Goal: Task Accomplishment & Management: Complete application form

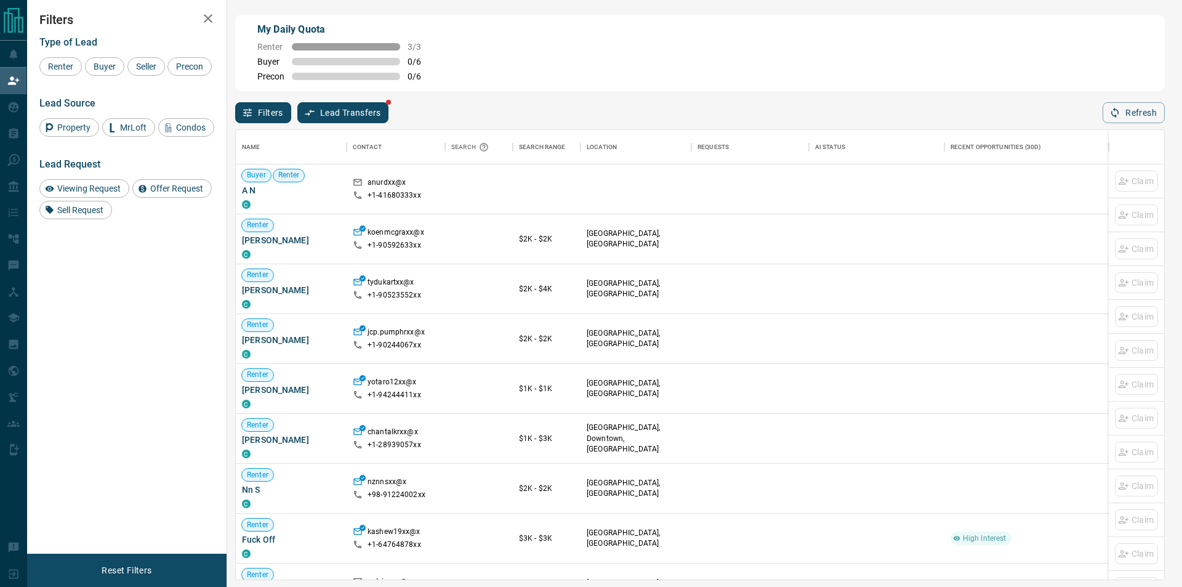
scroll to position [440, 918]
click at [1118, 116] on icon "button" at bounding box center [1115, 112] width 11 height 11
click at [1115, 111] on icon "button" at bounding box center [1114, 113] width 7 height 10
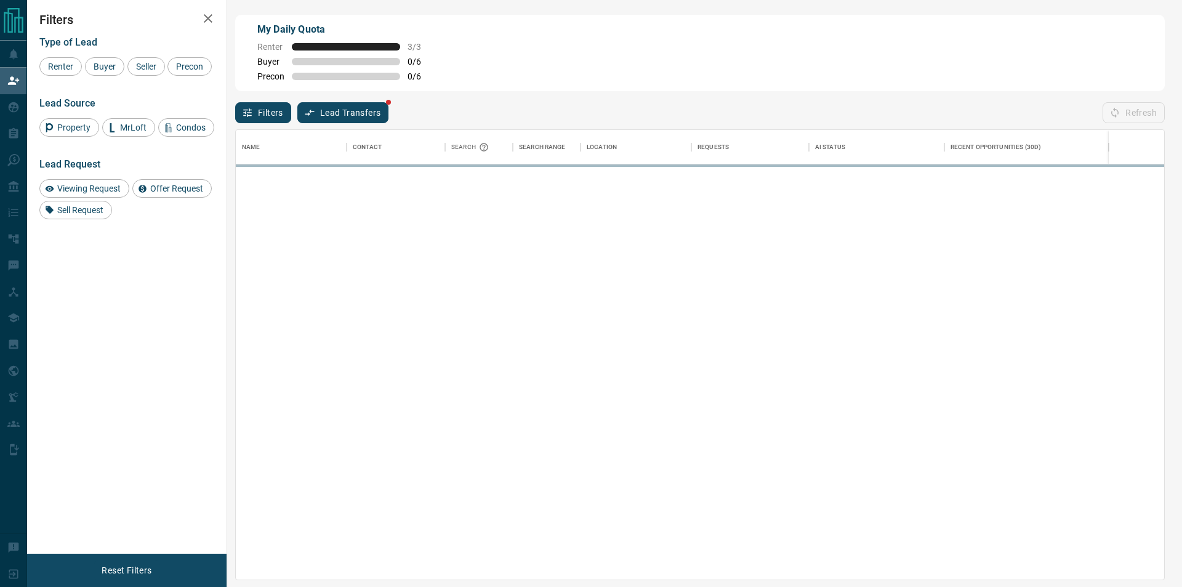
click at [1114, 110] on icon "button" at bounding box center [1115, 112] width 11 height 11
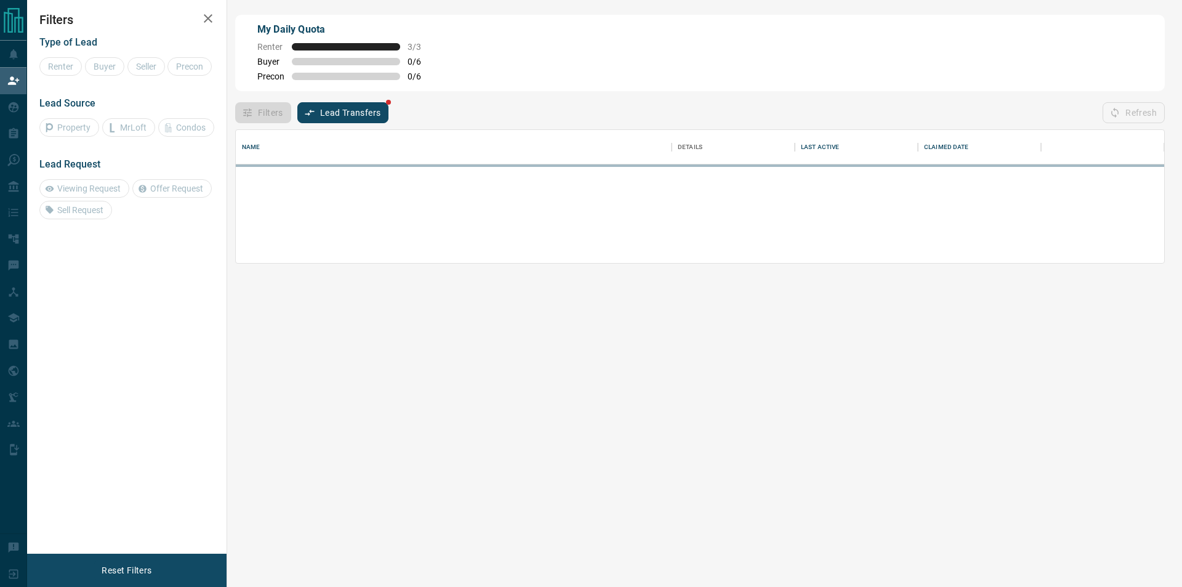
click at [1114, 110] on div "Refresh" at bounding box center [1134, 112] width 62 height 21
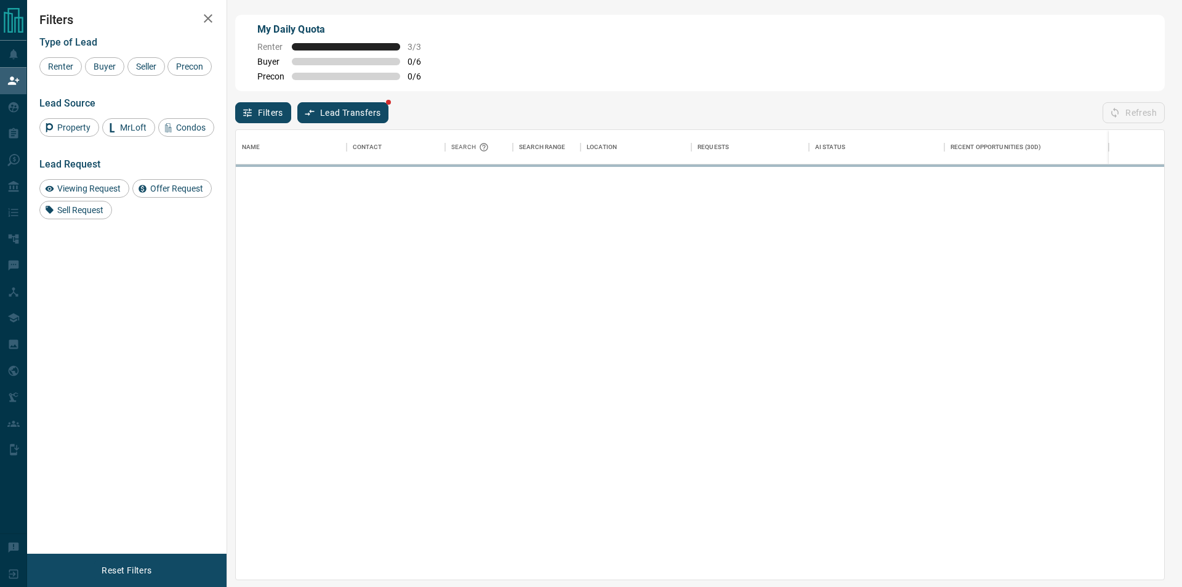
click at [1118, 117] on icon "button" at bounding box center [1115, 112] width 11 height 11
click at [1118, 117] on div "Refresh" at bounding box center [1134, 112] width 62 height 21
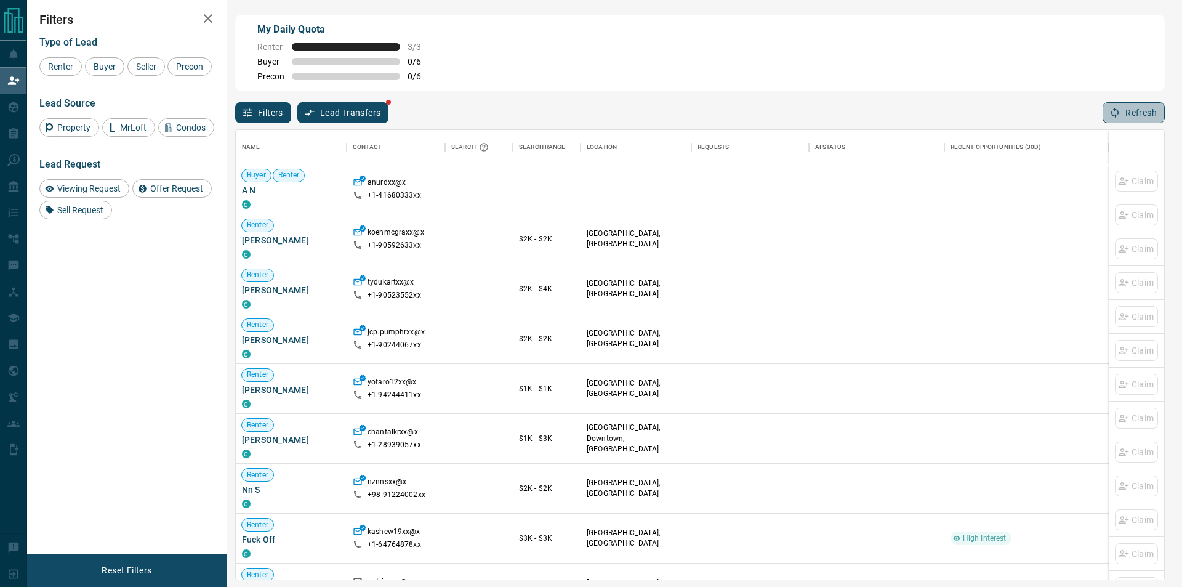
click at [1126, 123] on button "Refresh" at bounding box center [1134, 112] width 62 height 21
click at [1127, 123] on button "Refresh" at bounding box center [1134, 112] width 62 height 21
click at [1159, 109] on button "Refresh" at bounding box center [1134, 112] width 62 height 21
click at [1104, 123] on div "Refresh" at bounding box center [1134, 112] width 62 height 21
click at [1113, 125] on div "Name Contact Search Search Range Location Requests AI Status Recent Opportuniti…" at bounding box center [700, 351] width 930 height 457
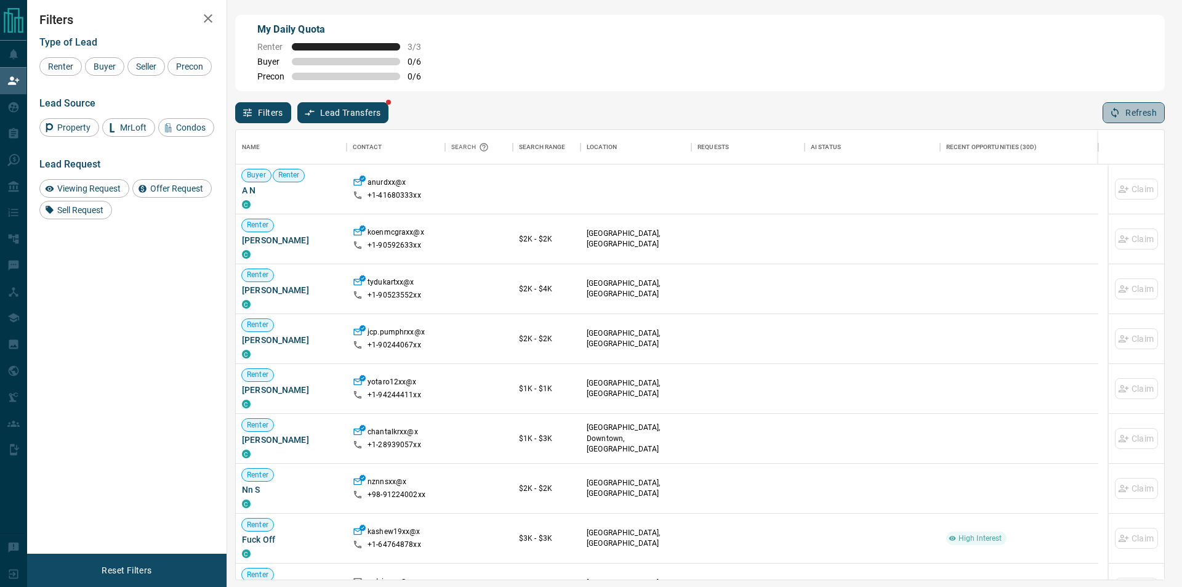
click at [1113, 123] on button "Refresh" at bounding box center [1134, 112] width 62 height 21
click at [1113, 123] on div "Refresh" at bounding box center [1134, 112] width 62 height 21
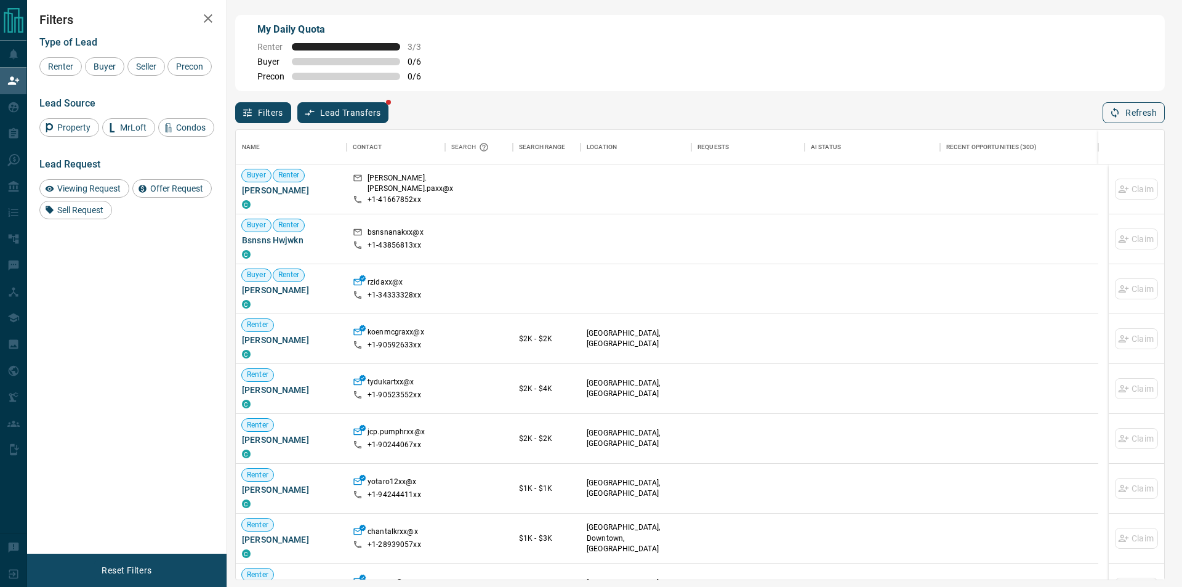
click at [1113, 123] on button "Refresh" at bounding box center [1134, 112] width 62 height 21
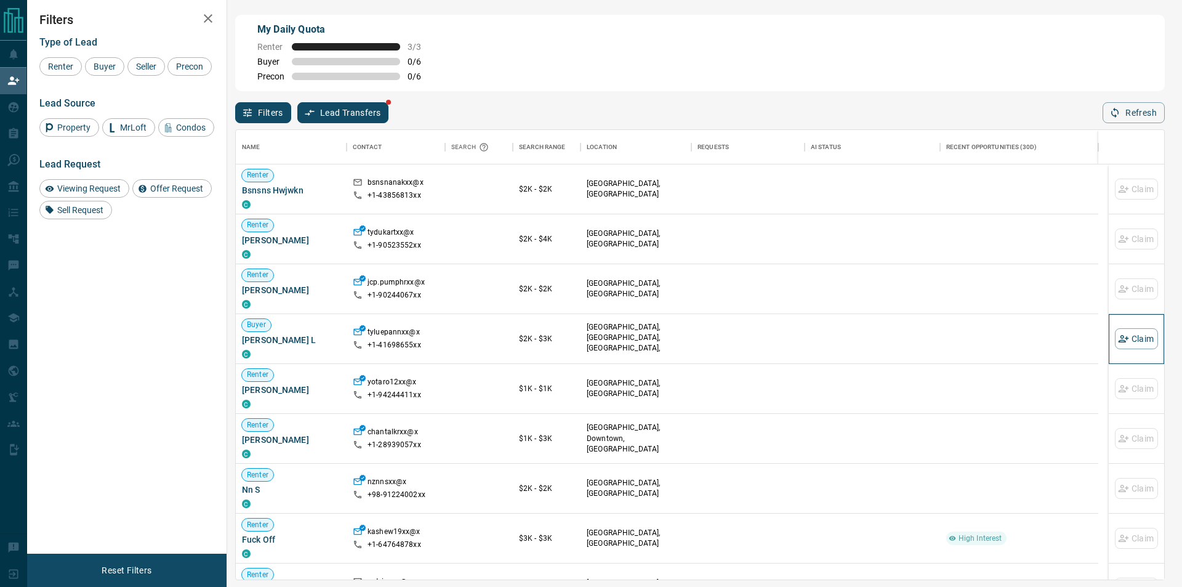
click at [1115, 355] on div "Claim" at bounding box center [1136, 338] width 43 height 49
click at [1115, 347] on button "Claim" at bounding box center [1136, 338] width 43 height 21
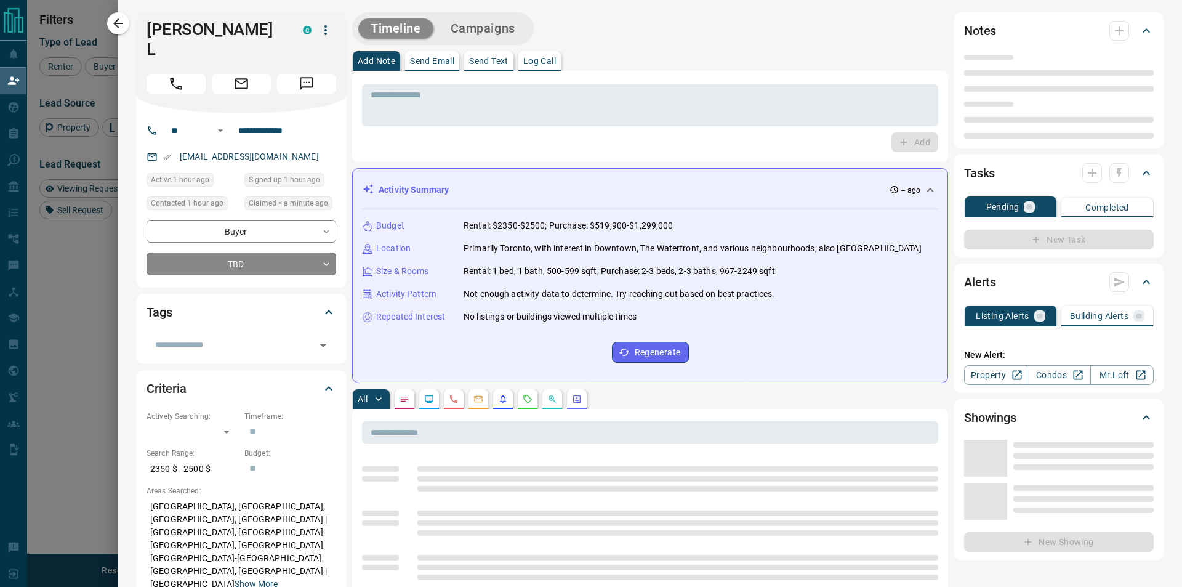
type input "**"
type input "**********"
type input "**"
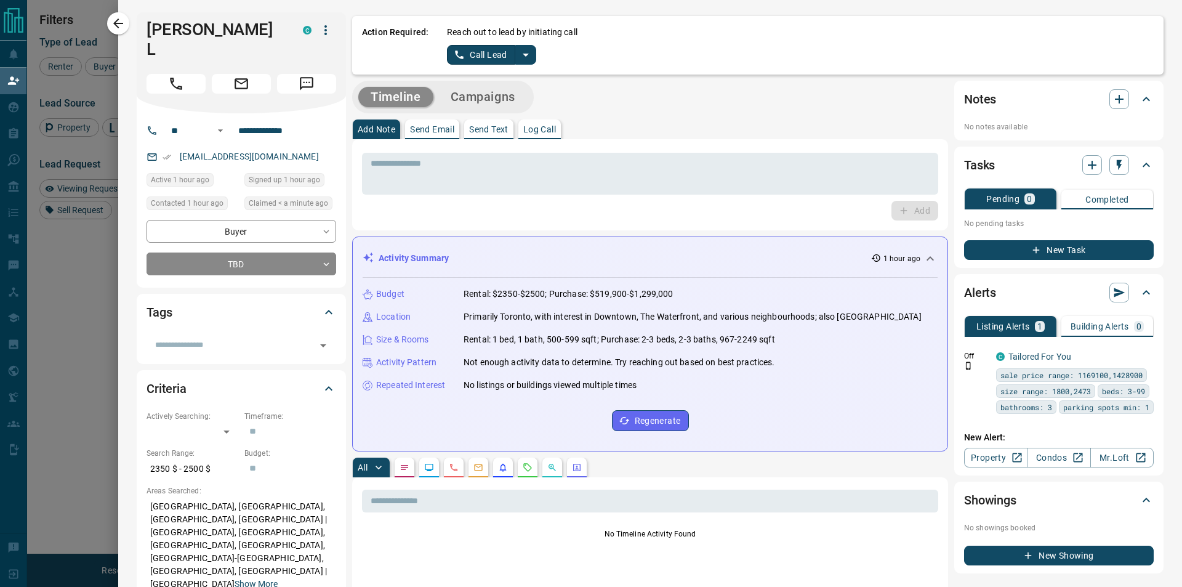
click at [528, 50] on icon "split button" at bounding box center [525, 54] width 15 height 15
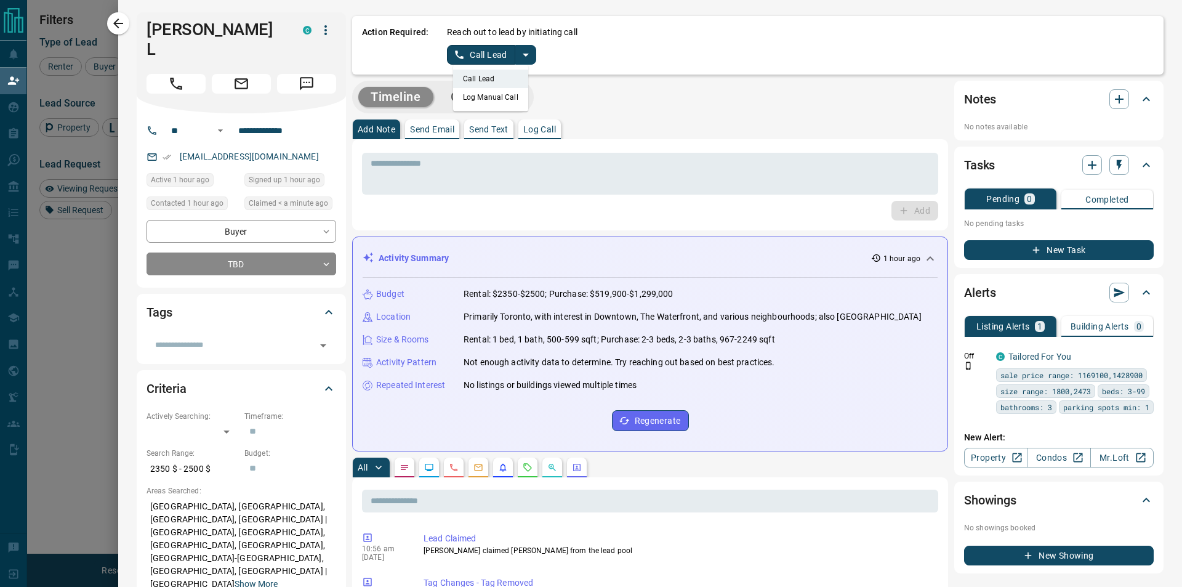
click at [489, 99] on li "Log Manual Call" at bounding box center [490, 97] width 75 height 18
click at [477, 60] on button "Log Manual Call" at bounding box center [487, 55] width 81 height 20
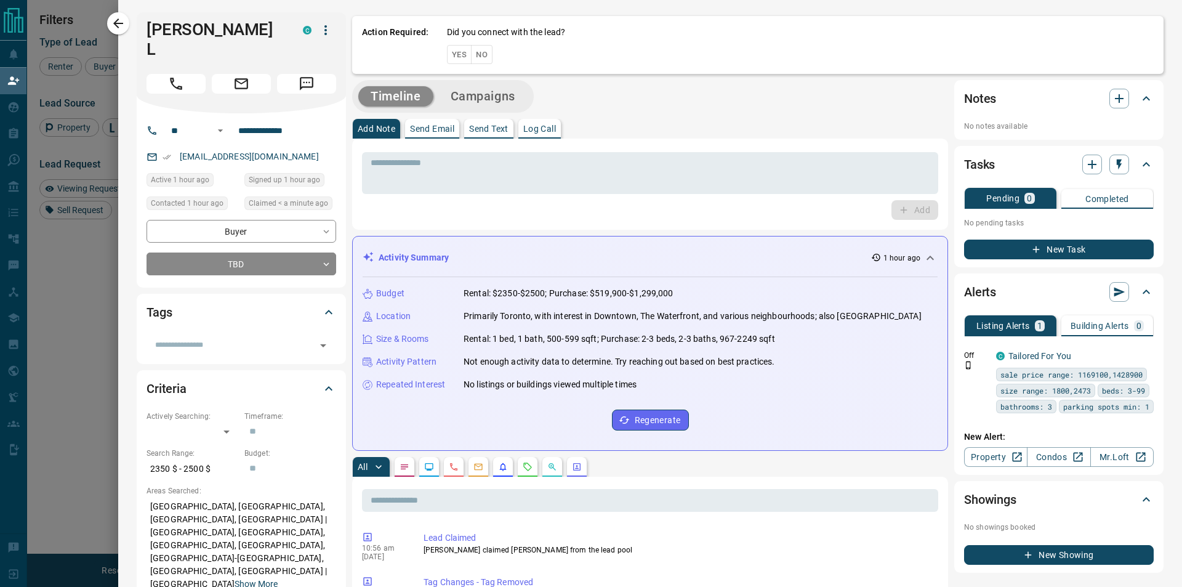
click at [454, 46] on button "Yes" at bounding box center [459, 54] width 25 height 19
click at [500, 63] on button "Call Lead" at bounding box center [481, 55] width 68 height 20
click at [584, 61] on div "Action Required: Reach out to lead by initiating call Call Lead" at bounding box center [758, 45] width 812 height 58
click at [1147, 20] on div "Action Required: Reach out to lead by initiating call Call Lead" at bounding box center [758, 45] width 812 height 58
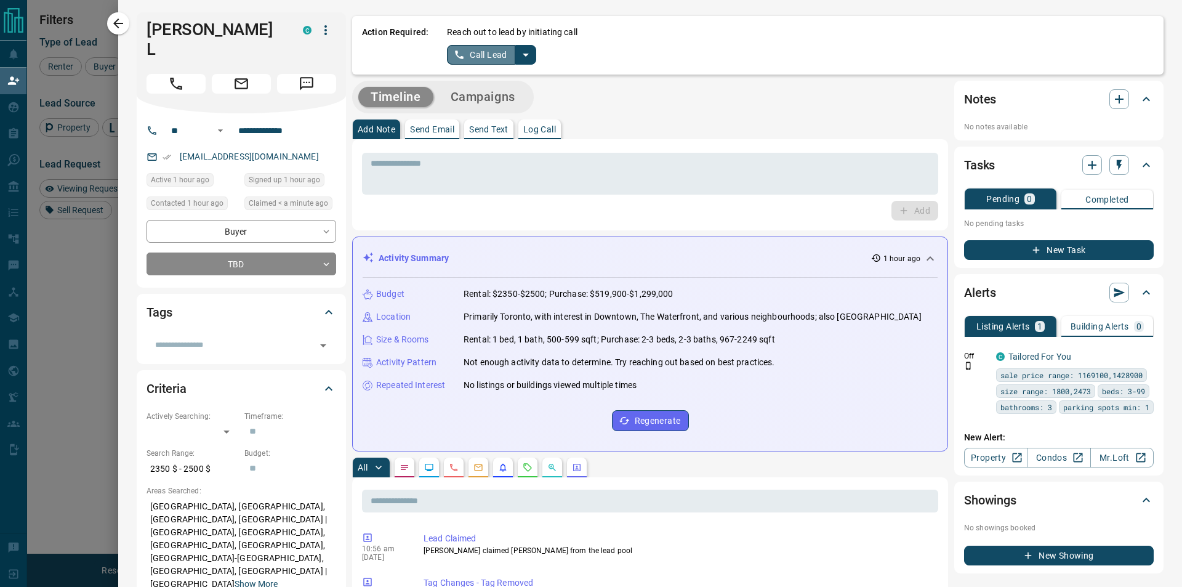
click at [1147, 20] on div "Action Required: Reach out to lead by initiating call Call Lead" at bounding box center [758, 45] width 812 height 58
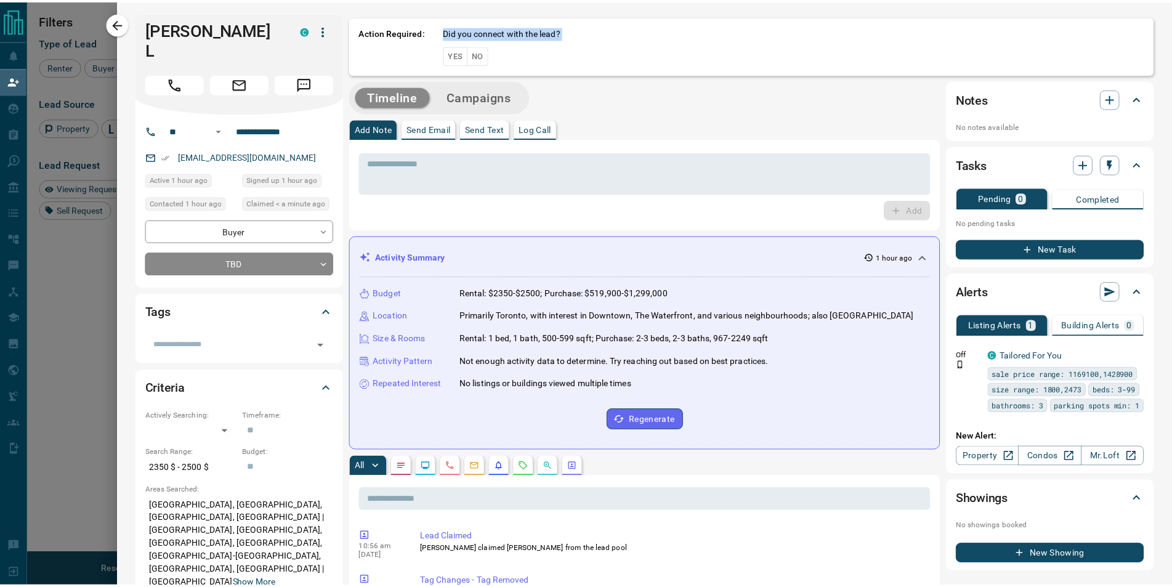
scroll to position [11, 11]
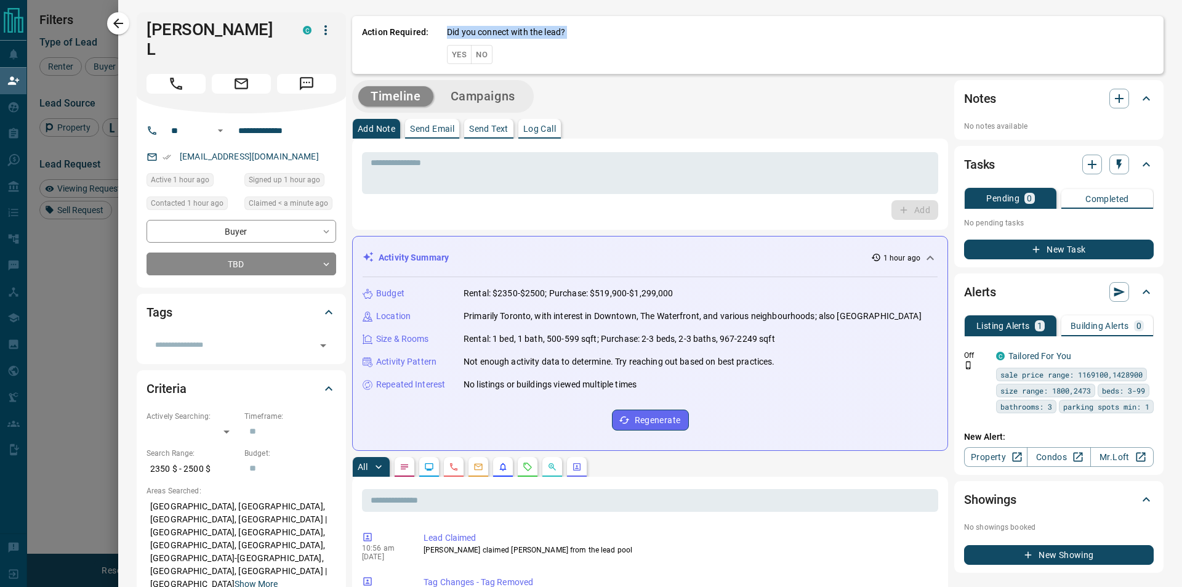
click at [455, 54] on div "Action Required: Did you connect with the lead? Yes No" at bounding box center [758, 43] width 812 height 62
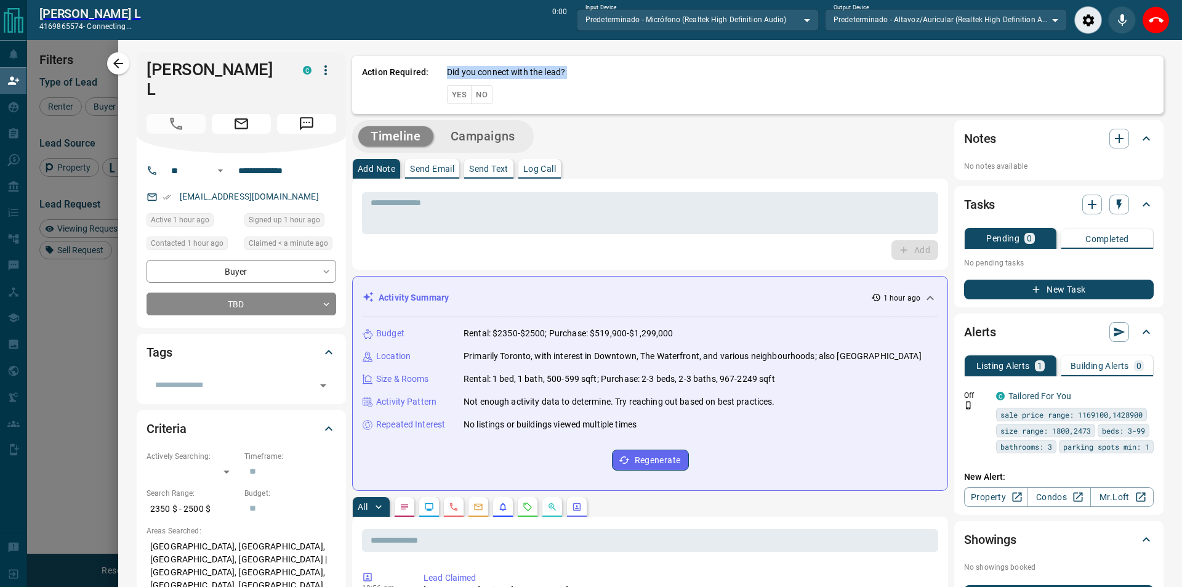
scroll to position [409, 908]
click at [1152, 24] on icon "End Call" at bounding box center [1146, 20] width 15 height 15
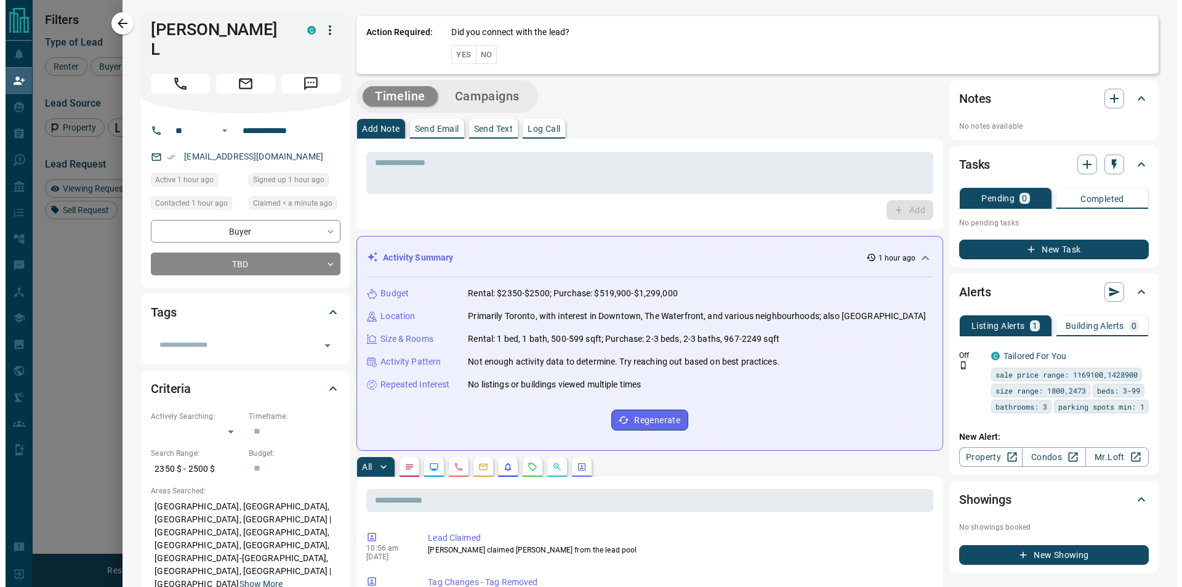
scroll to position [440, 918]
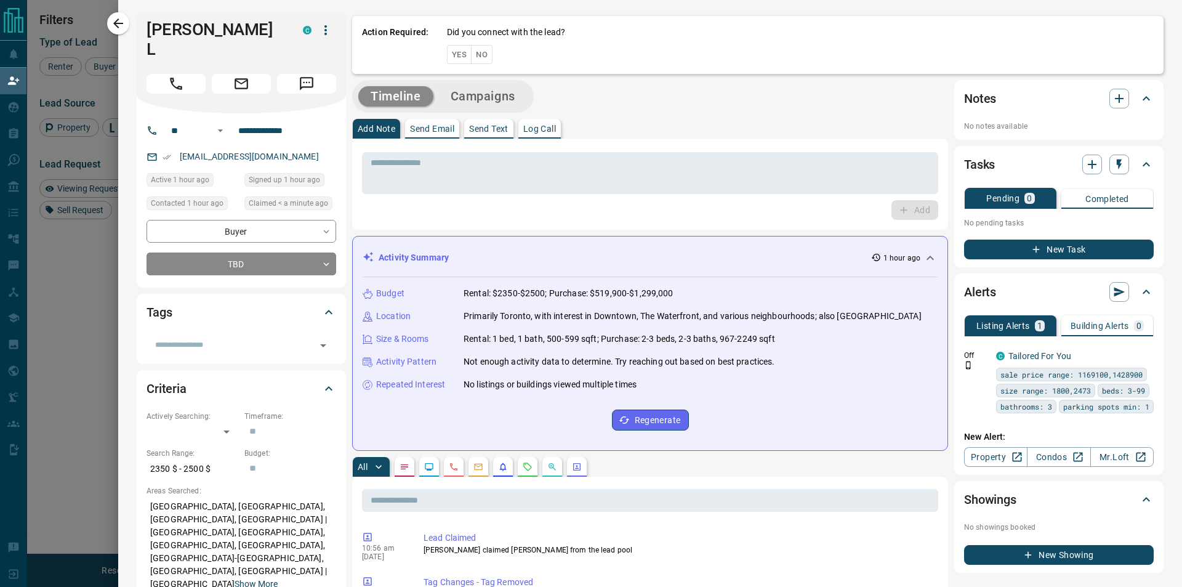
click at [452, 50] on button "Yes" at bounding box center [459, 54] width 25 height 19
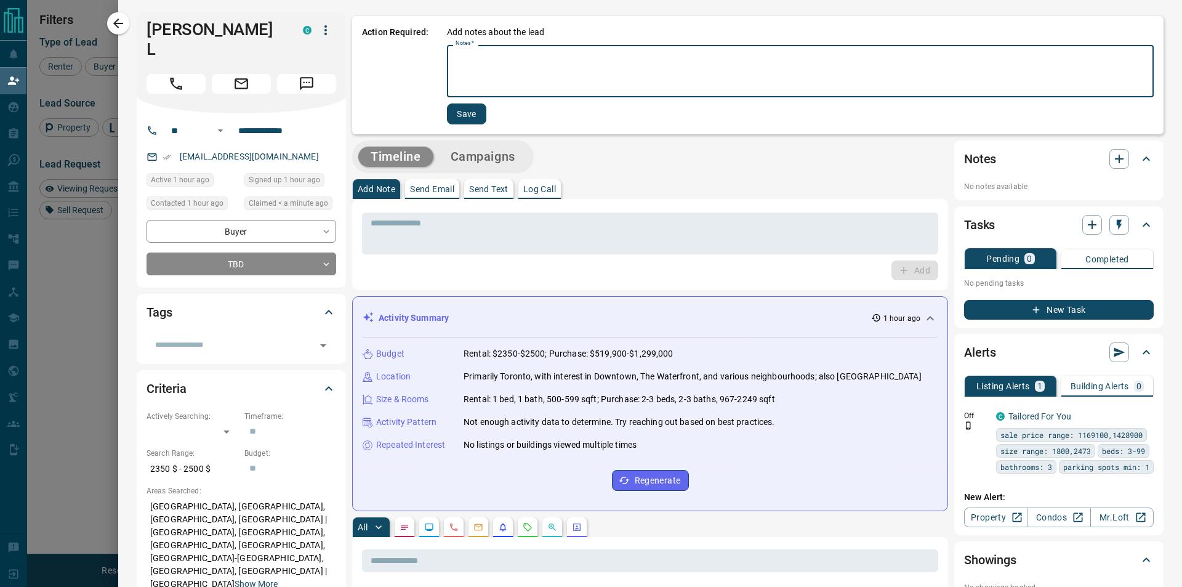
click at [456, 53] on textarea "Notes   *" at bounding box center [801, 71] width 690 height 42
type textarea "*"
type textarea "*********"
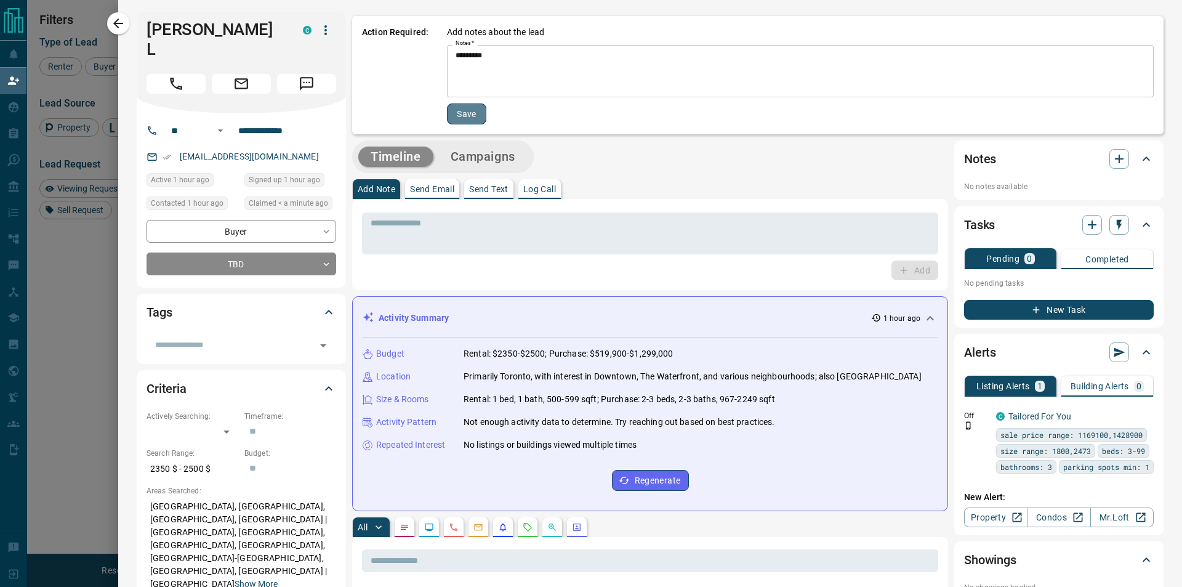
click at [459, 112] on button "Save" at bounding box center [466, 113] width 39 height 21
click at [117, 25] on icon "button" at bounding box center [118, 23] width 15 height 15
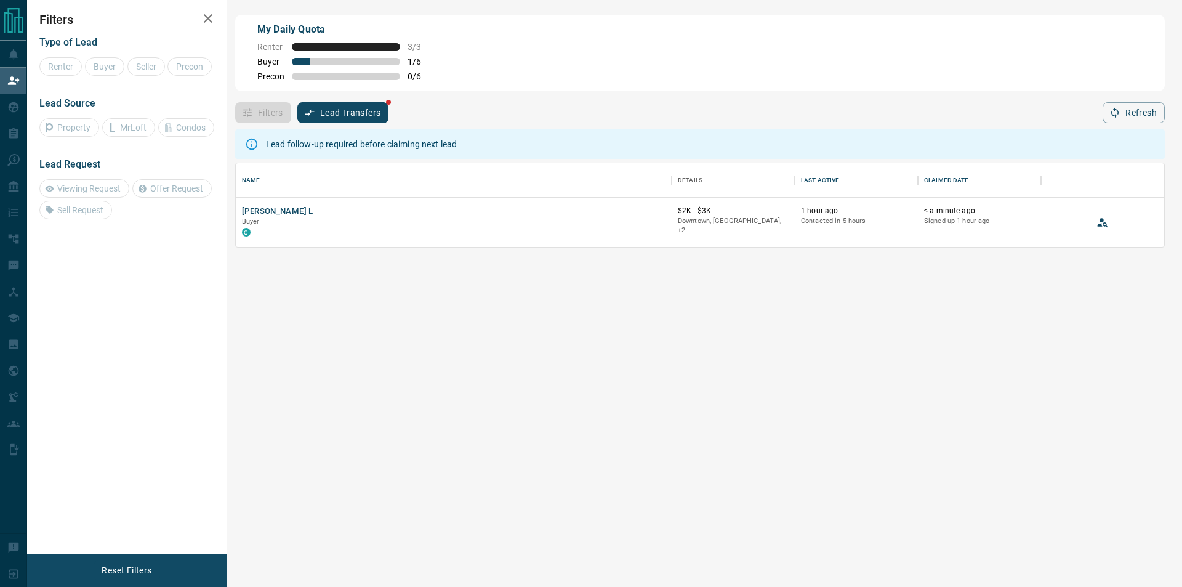
scroll to position [73, 918]
click at [1103, 226] on icon "View Lead" at bounding box center [1103, 224] width 10 height 5
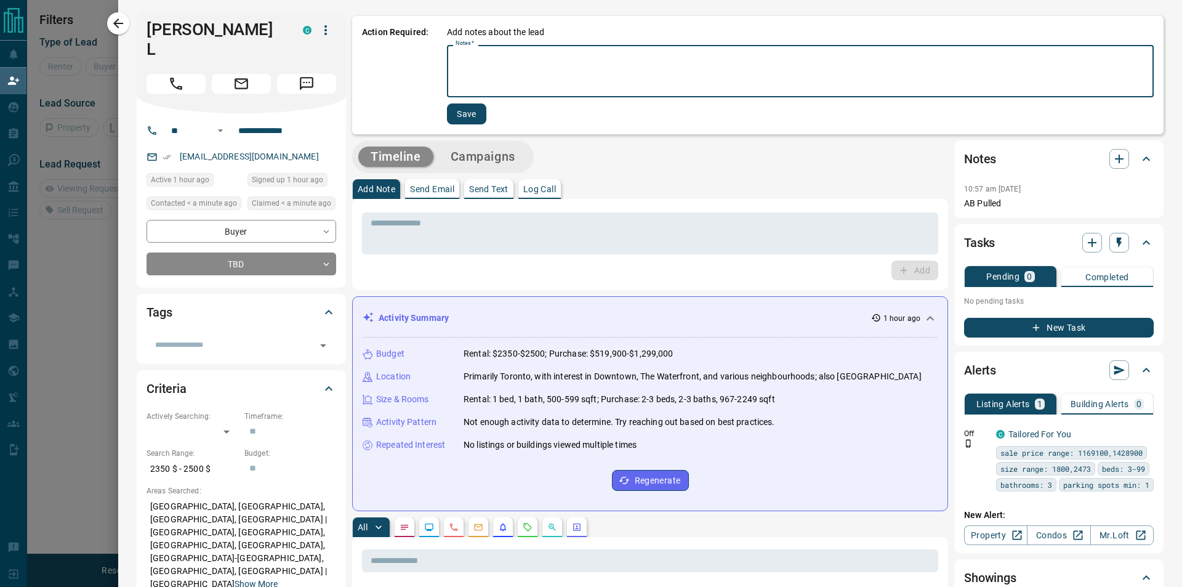
click at [544, 57] on textarea "Notes   *" at bounding box center [801, 71] width 690 height 42
drag, startPoint x: 463, startPoint y: 54, endPoint x: 438, endPoint y: 48, distance: 25.8
click at [438, 48] on div "Action Required: Add notes about the lead Notes   * ********* * Notes   * Save" at bounding box center [758, 75] width 812 height 118
type textarea "*********"
click at [455, 108] on button "Save" at bounding box center [466, 113] width 39 height 21
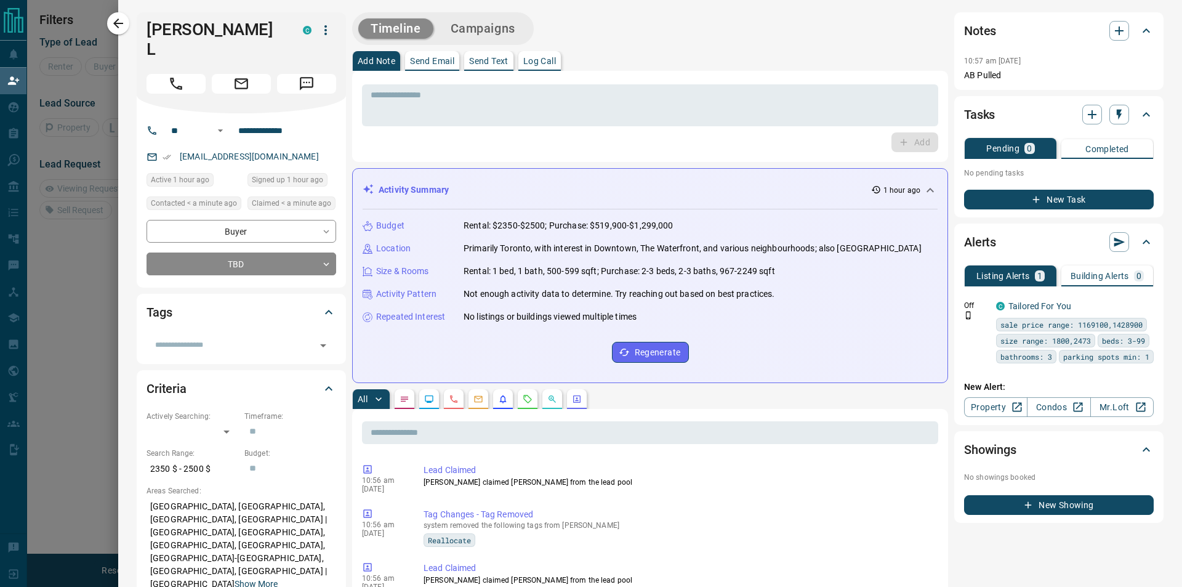
click at [122, 23] on icon "button" at bounding box center [118, 23] width 10 height 10
click at [1143, 113] on icon at bounding box center [1146, 114] width 7 height 4
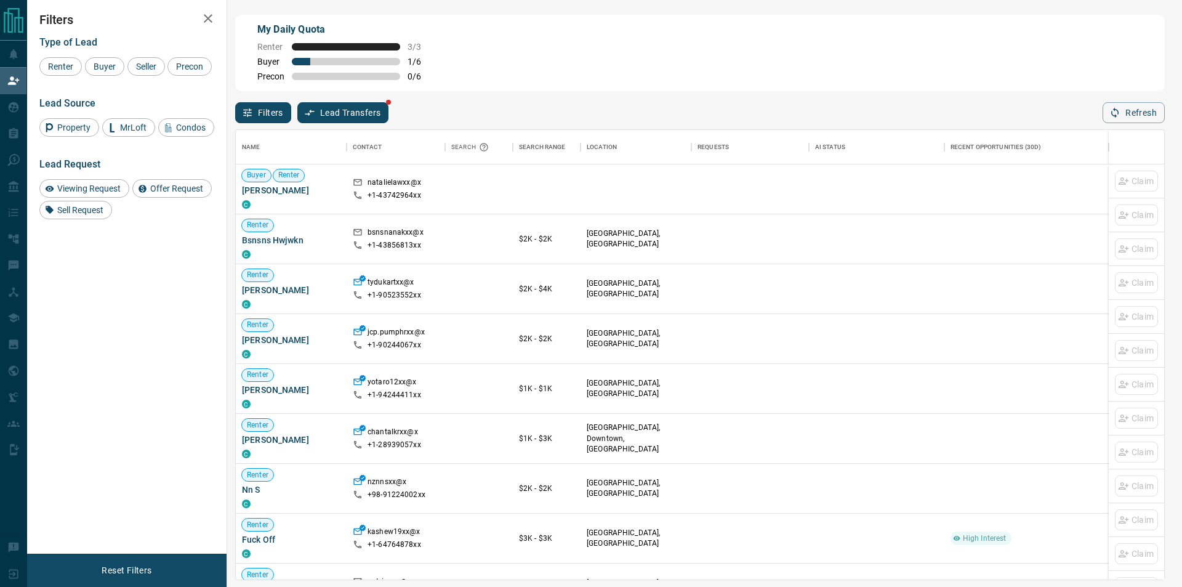
scroll to position [440, 918]
